Goal: Information Seeking & Learning: Find specific fact

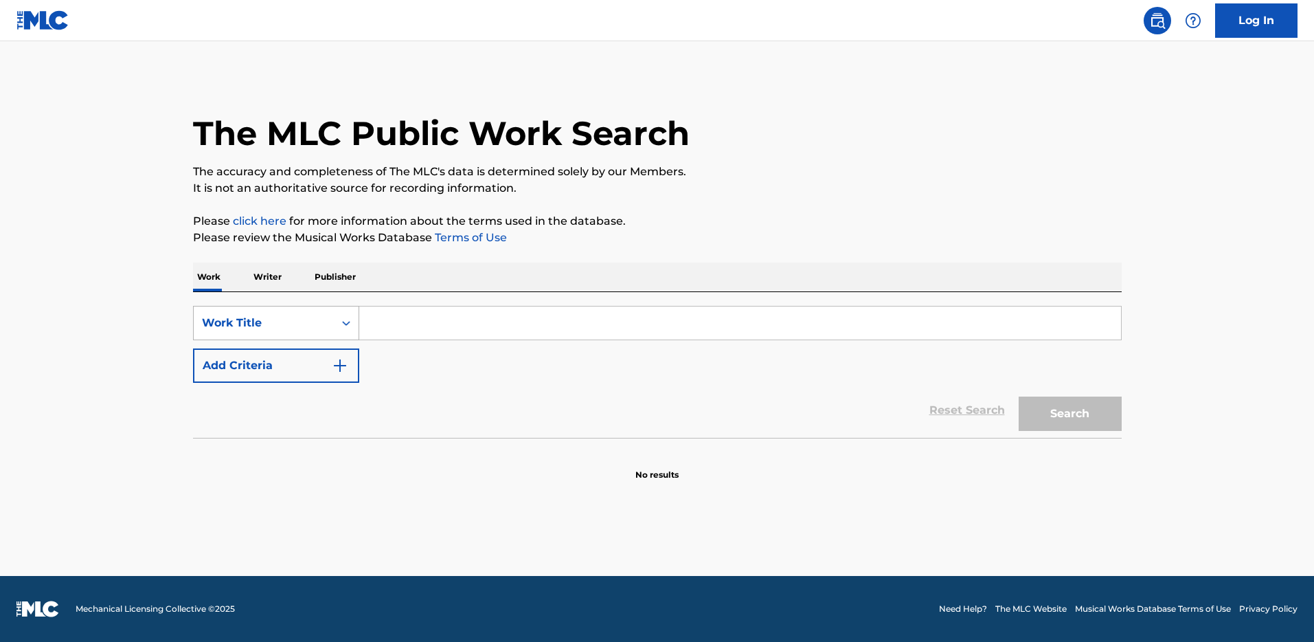
click at [337, 316] on div "Search Form" at bounding box center [346, 323] width 25 height 25
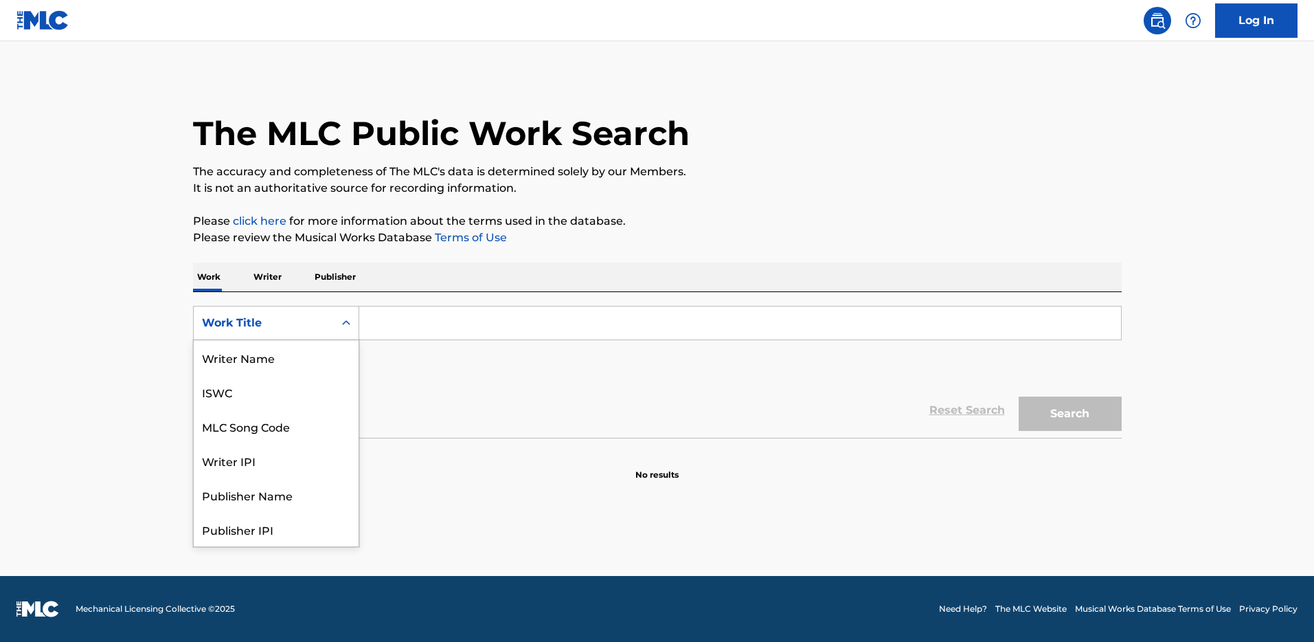
scroll to position [69, 0]
click at [306, 356] on div "MLC Song Code" at bounding box center [276, 357] width 165 height 34
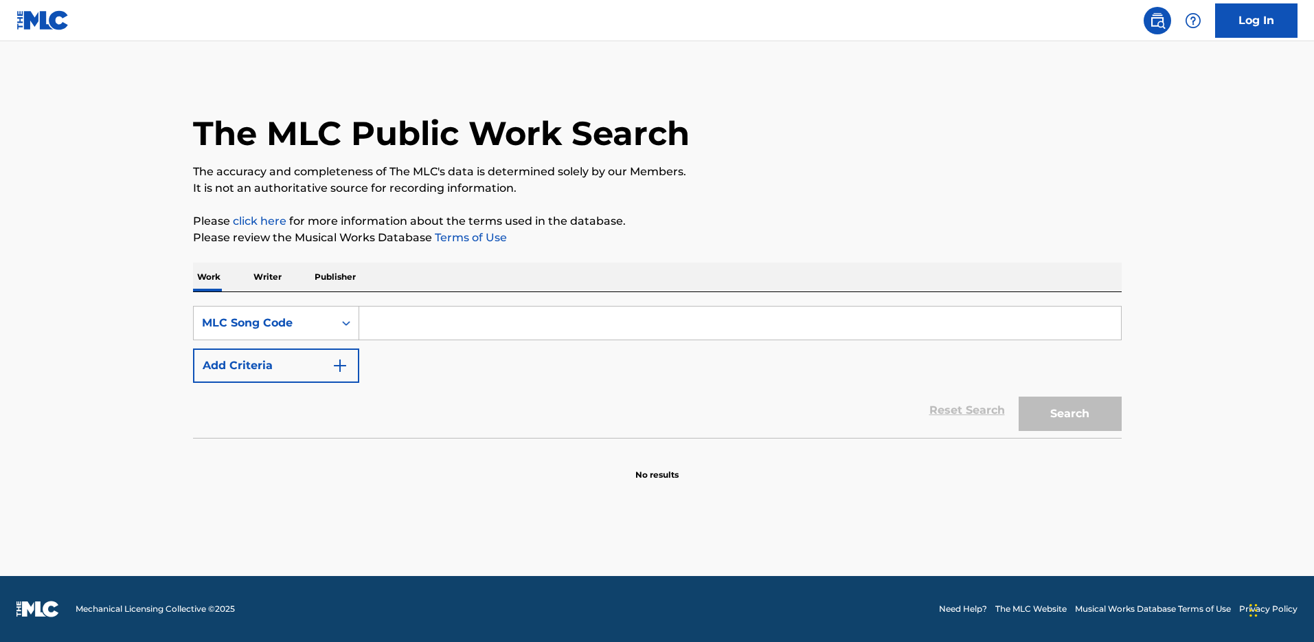
click at [403, 330] on input "Search Form" at bounding box center [740, 322] width 762 height 33
paste input "B2245Q"
type input "B2245Q"
click at [1019, 396] on button "Search" at bounding box center [1070, 413] width 103 height 34
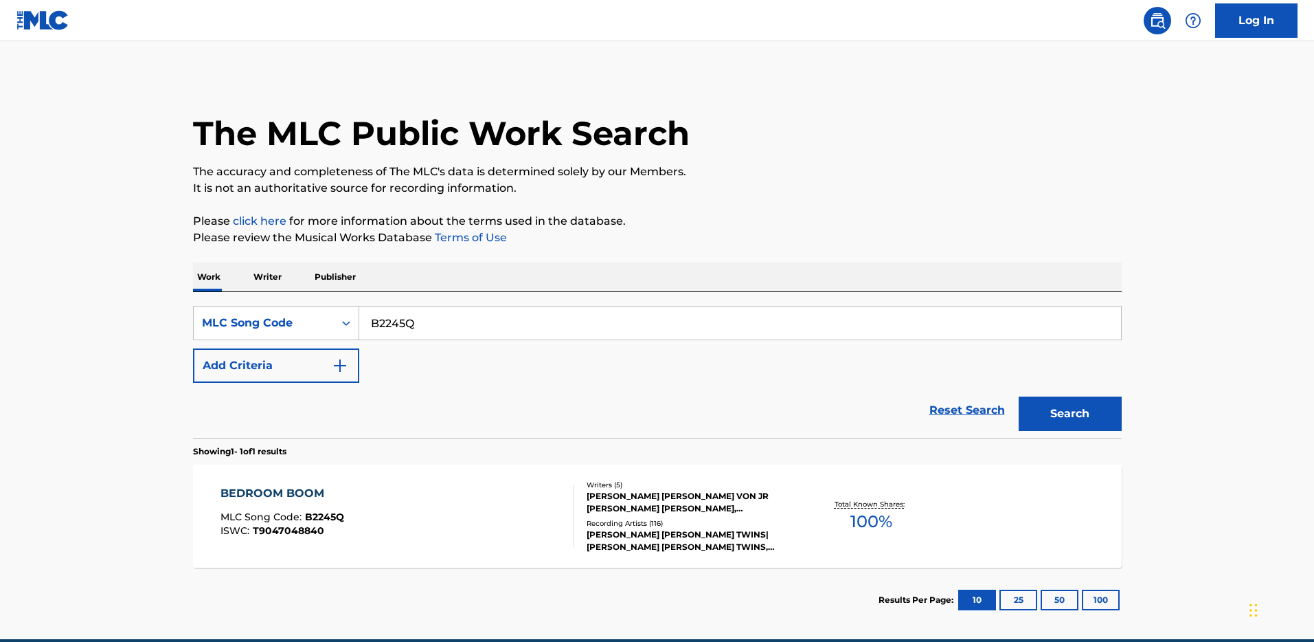
click at [227, 495] on div "BEDROOM BOOM" at bounding box center [283, 493] width 124 height 16
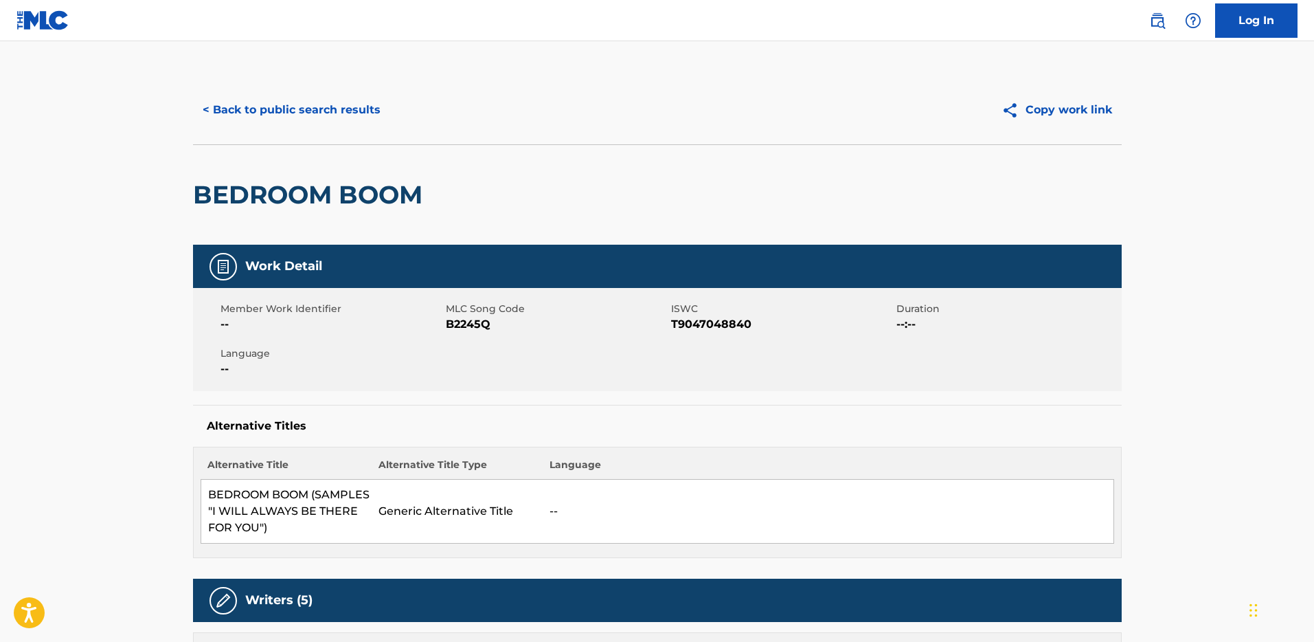
click at [281, 113] on button "< Back to public search results" at bounding box center [291, 110] width 197 height 34
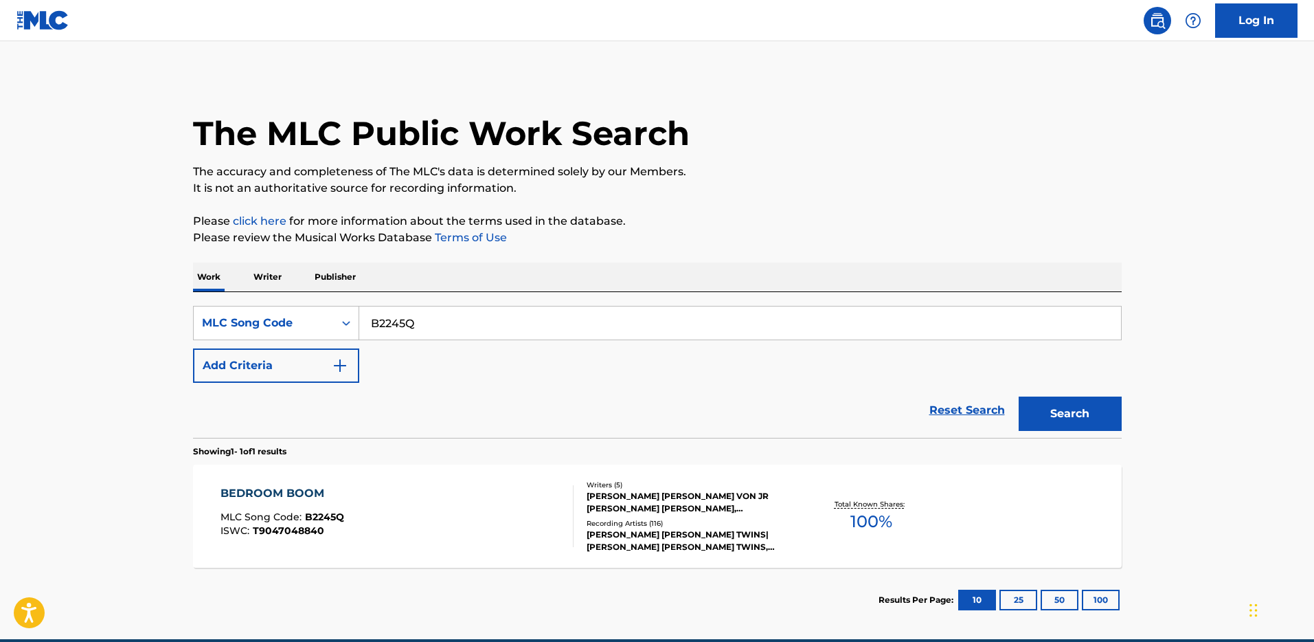
click at [255, 490] on div "BEDROOM BOOM" at bounding box center [283, 493] width 124 height 16
